Goal: Check status: Check status

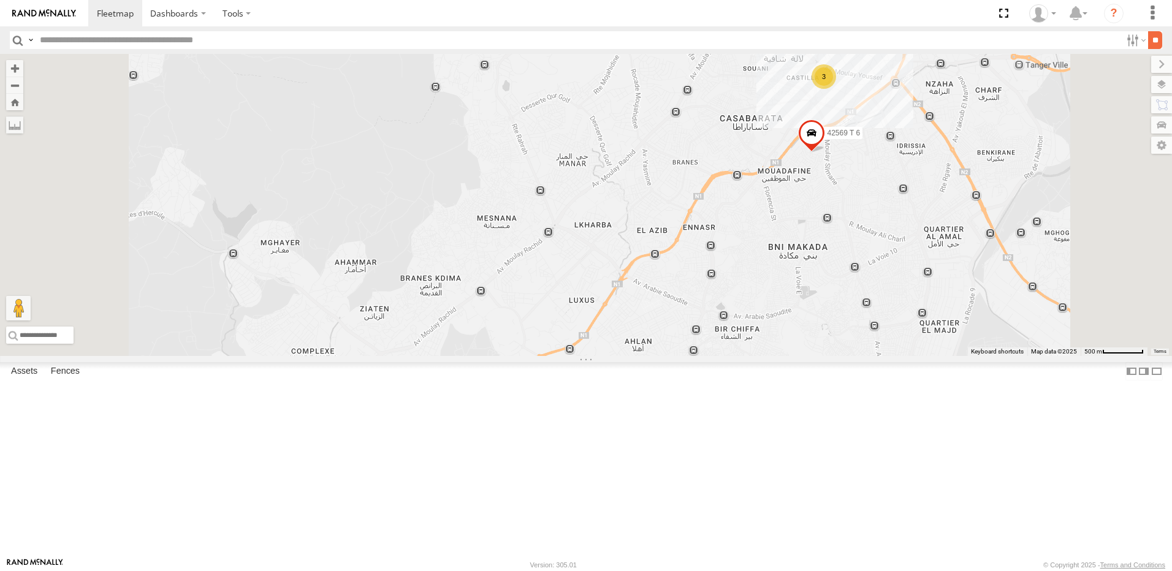
click at [1148, 42] on input "**" at bounding box center [1155, 40] width 14 height 18
click at [704, 28] on span at bounding box center [690, 10] width 27 height 33
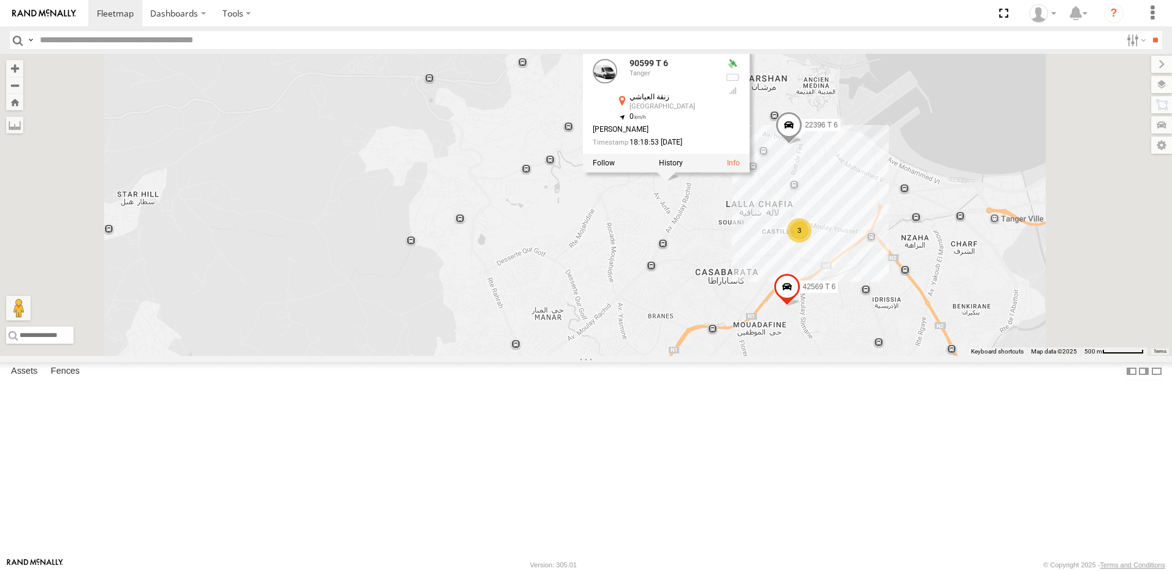
drag, startPoint x: 816, startPoint y: 148, endPoint x: 789, endPoint y: 305, distance: 159.2
click at [789, 305] on div "54289 T 6 10069 T 6 22396 T 6 90599 T 6 42569 T 6 90599 T 6 [GEOGRAPHIC_DATA] 3…" at bounding box center [586, 205] width 1172 height 302
click at [805, 145] on span at bounding box center [791, 128] width 27 height 33
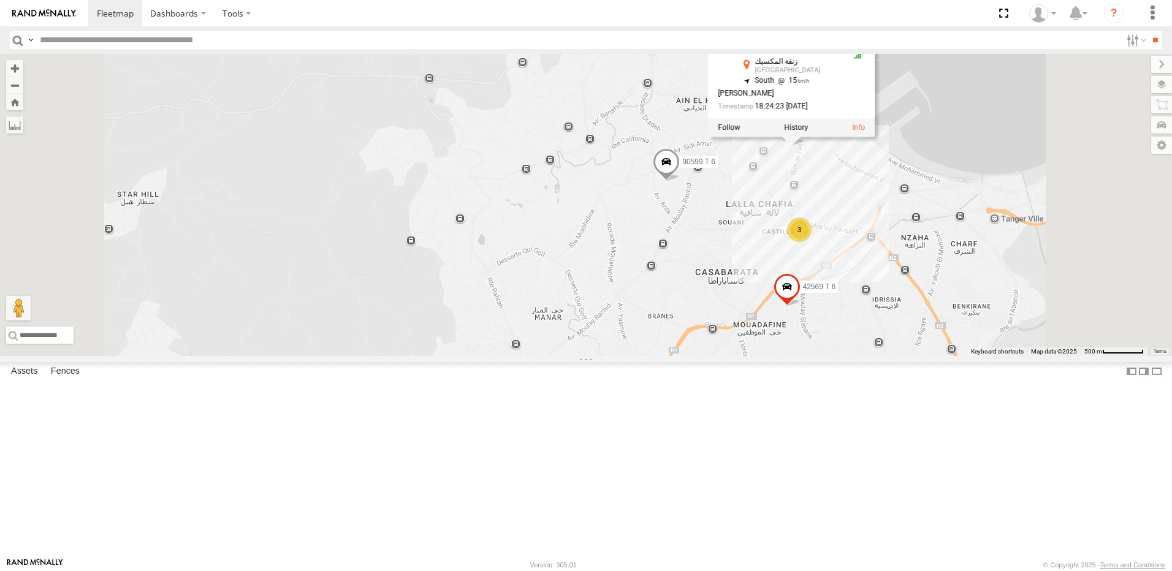
click at [431, 164] on div "54289 T 6 10069 T 6 22396 T 6 90599 T 6 42569 T 6 3 22396 T 6 [GEOGRAPHIC_DATA]…" at bounding box center [586, 205] width 1172 height 302
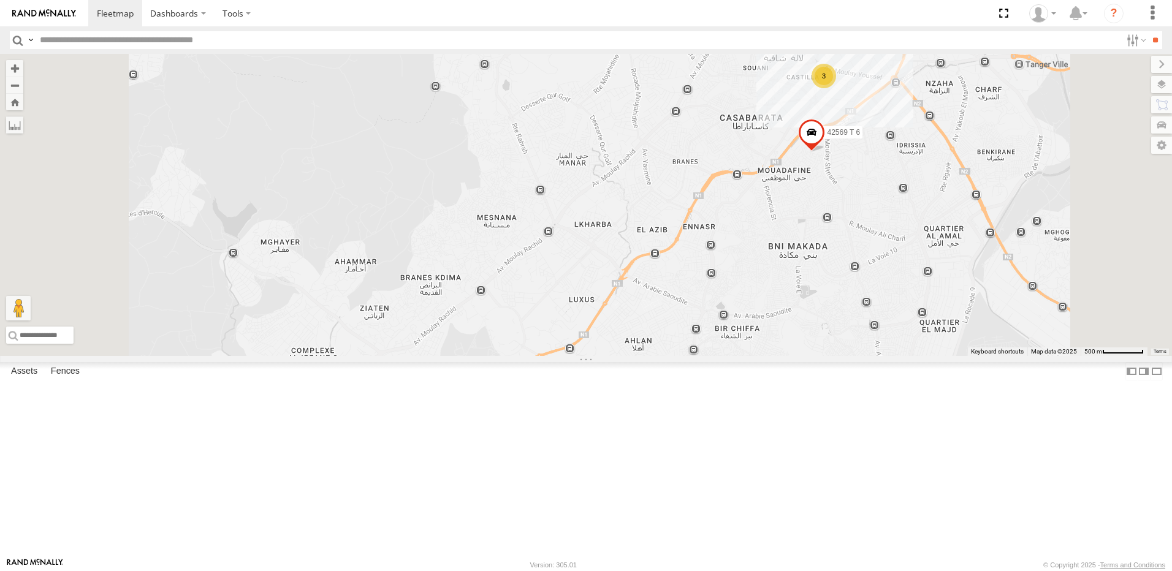
click at [705, 27] on span at bounding box center [691, 10] width 27 height 33
click at [1151, 37] on input "**" at bounding box center [1155, 40] width 14 height 18
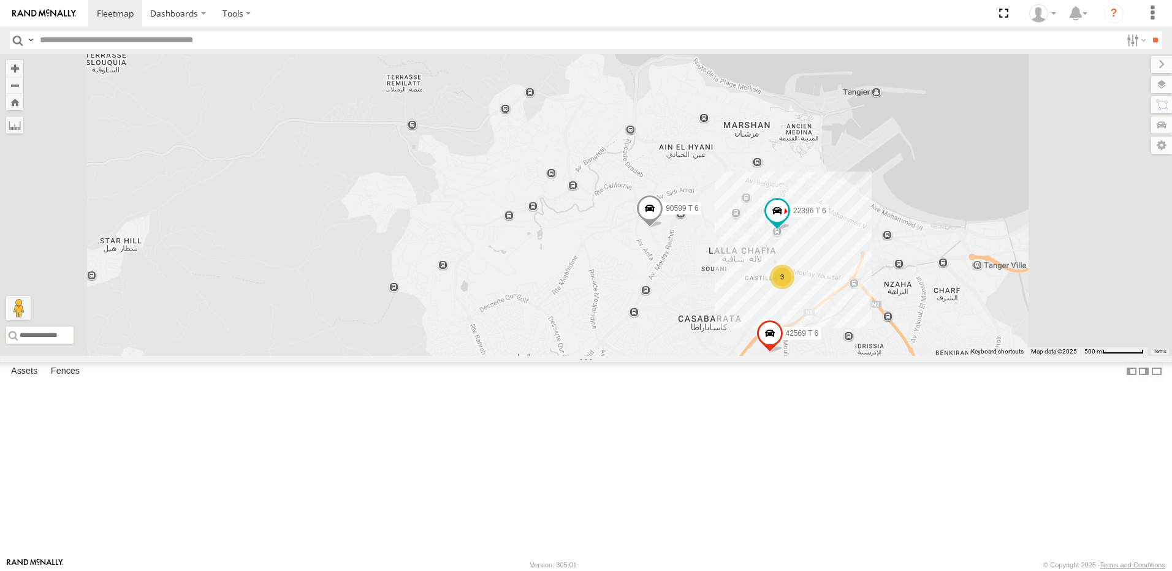
drag, startPoint x: 875, startPoint y: 160, endPoint x: 831, endPoint y: 387, distance: 231.6
click at [831, 356] on div "54289 T 6 10069 T 6 22396 T 6 3 90599 T 6 42569 T 6" at bounding box center [586, 205] width 1172 height 302
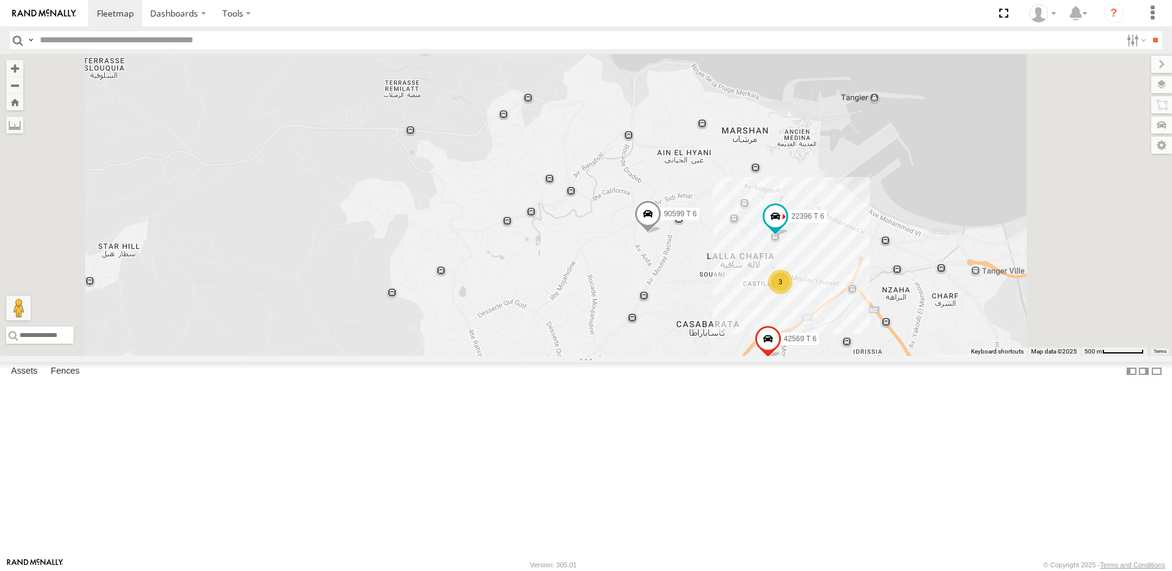
click at [661, 234] on span at bounding box center [647, 216] width 27 height 33
